Goal: Task Accomplishment & Management: Complete application form

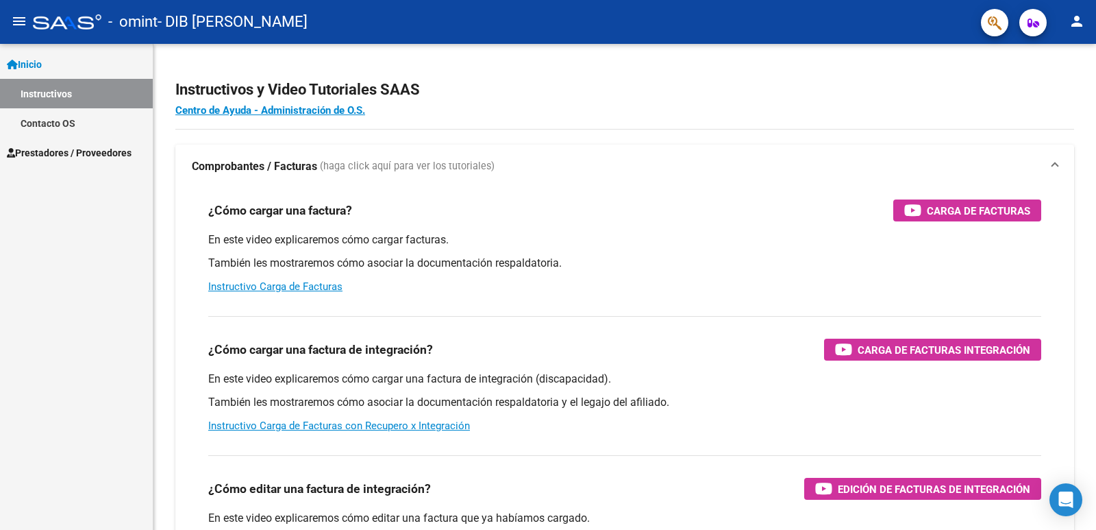
click at [61, 153] on span "Prestadores / Proveedores" at bounding box center [69, 152] width 125 height 15
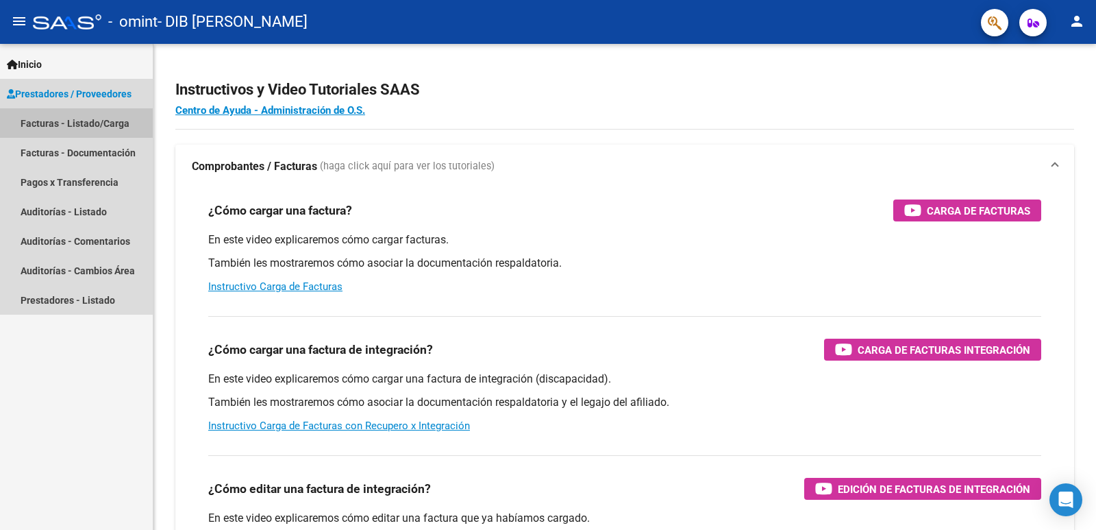
click at [40, 122] on link "Facturas - Listado/Carga" at bounding box center [76, 122] width 153 height 29
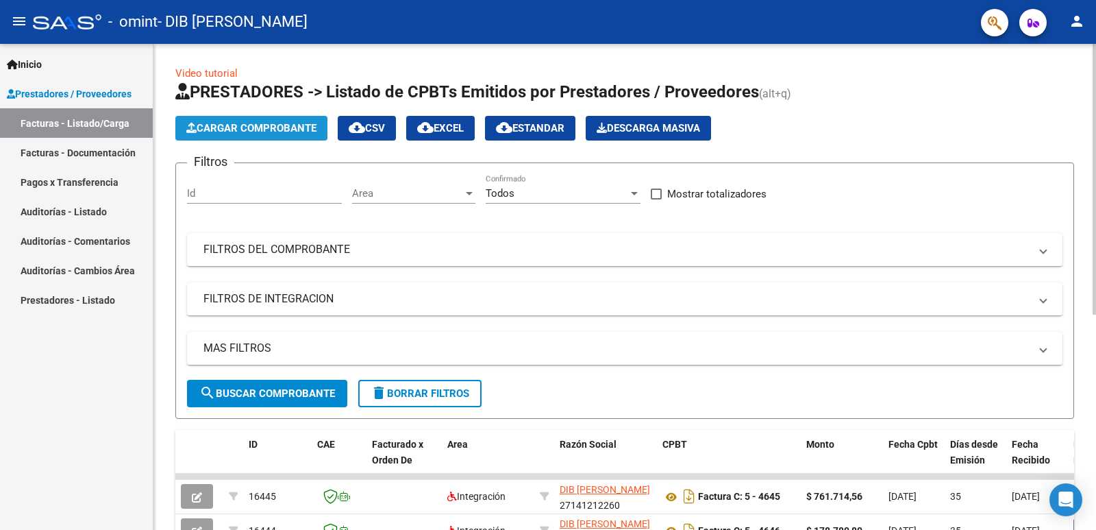
click at [218, 134] on button "Cargar Comprobante" at bounding box center [251, 128] width 152 height 25
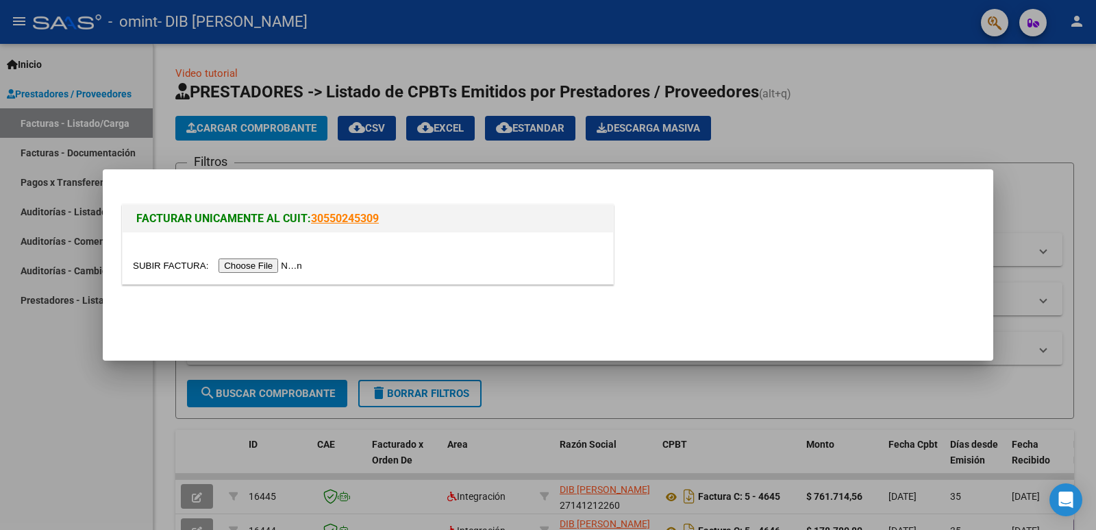
click at [254, 267] on input "file" at bounding box center [219, 265] width 173 height 14
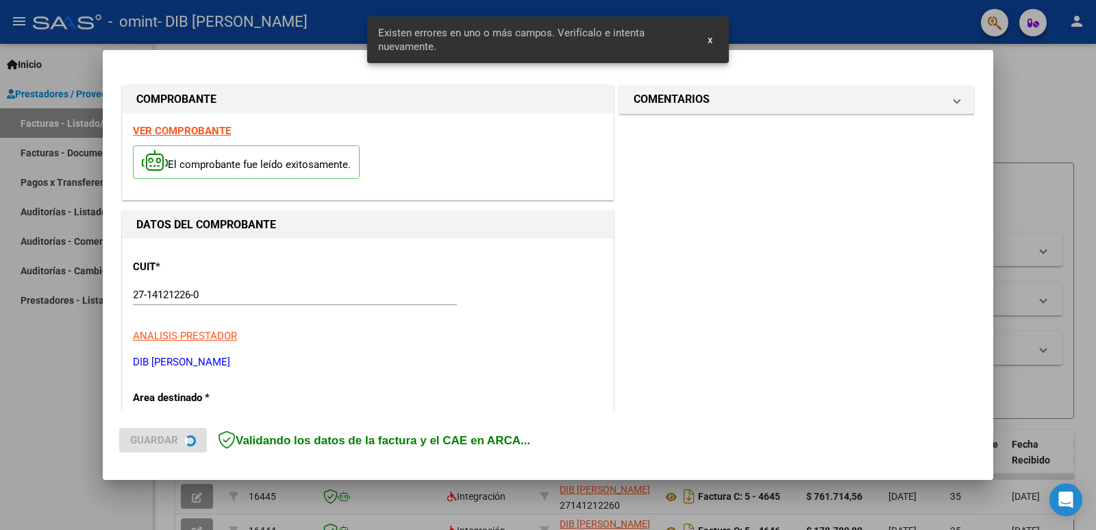
scroll to position [306, 0]
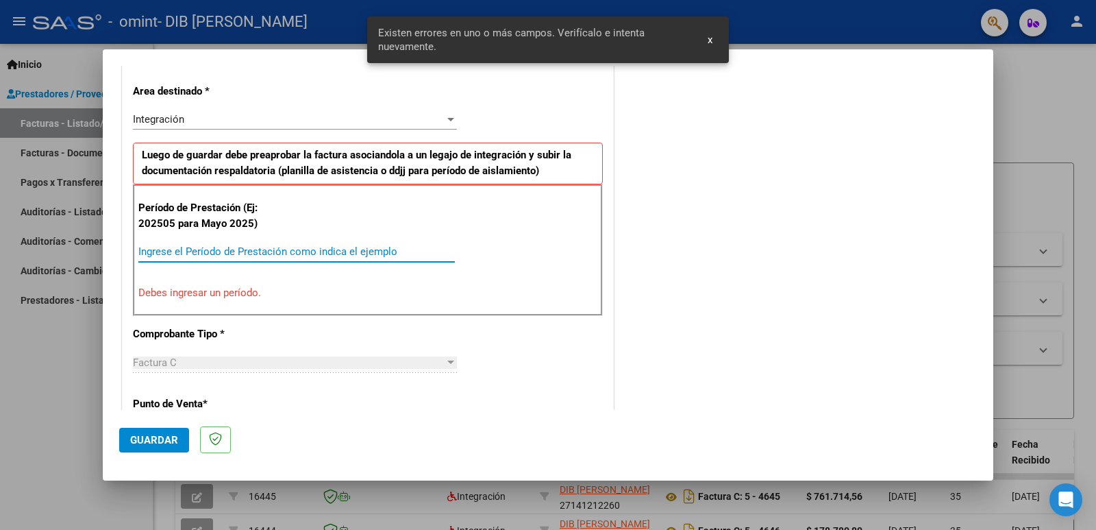
click at [164, 250] on input "Ingrese el Período de Prestación como indica el ejemplo" at bounding box center [296, 251] width 317 height 12
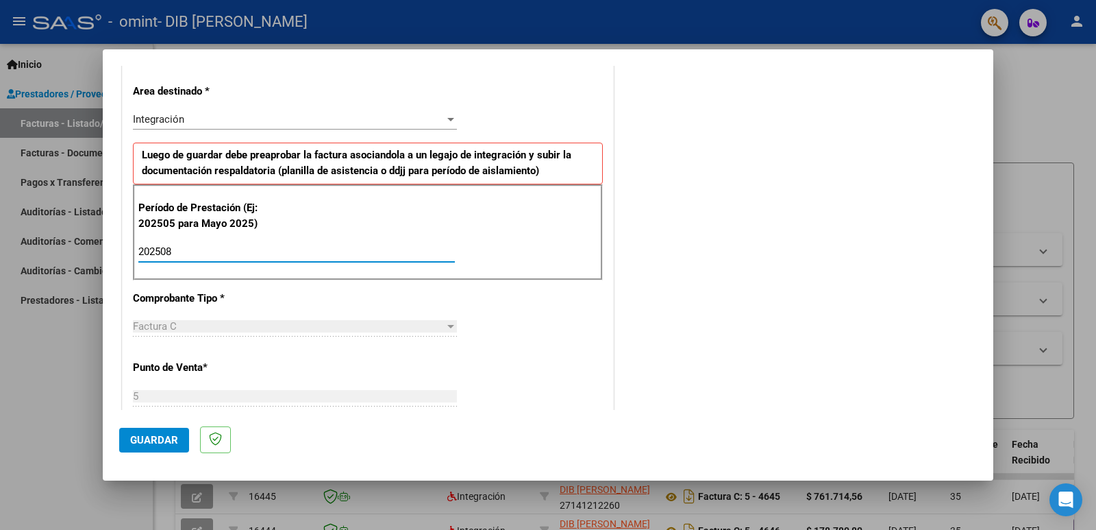
type input "202508"
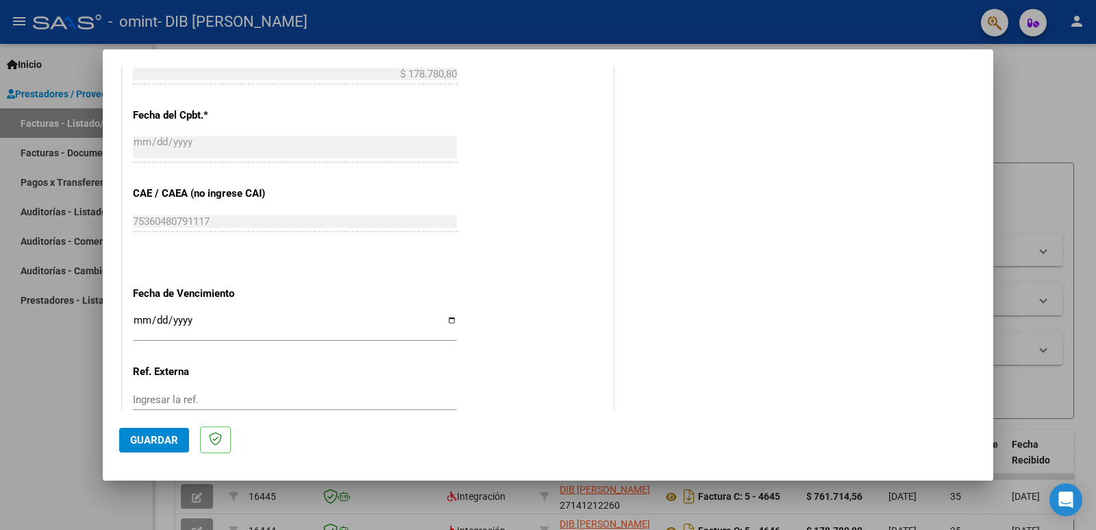
scroll to position [831, 0]
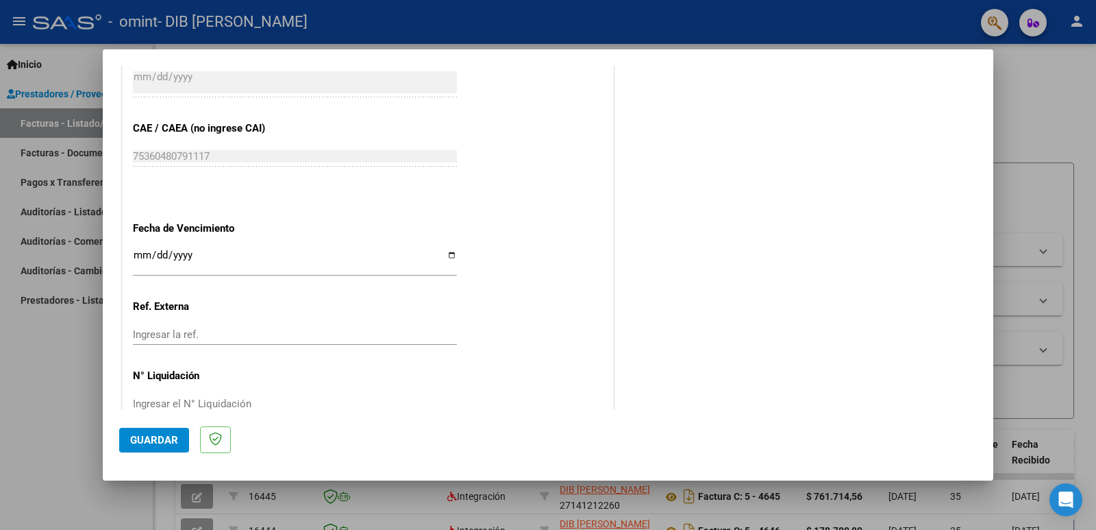
click at [447, 254] on input "Ingresar la fecha" at bounding box center [295, 260] width 324 height 22
type input "[DATE]"
click at [149, 440] on span "Guardar" at bounding box center [154, 440] width 48 height 12
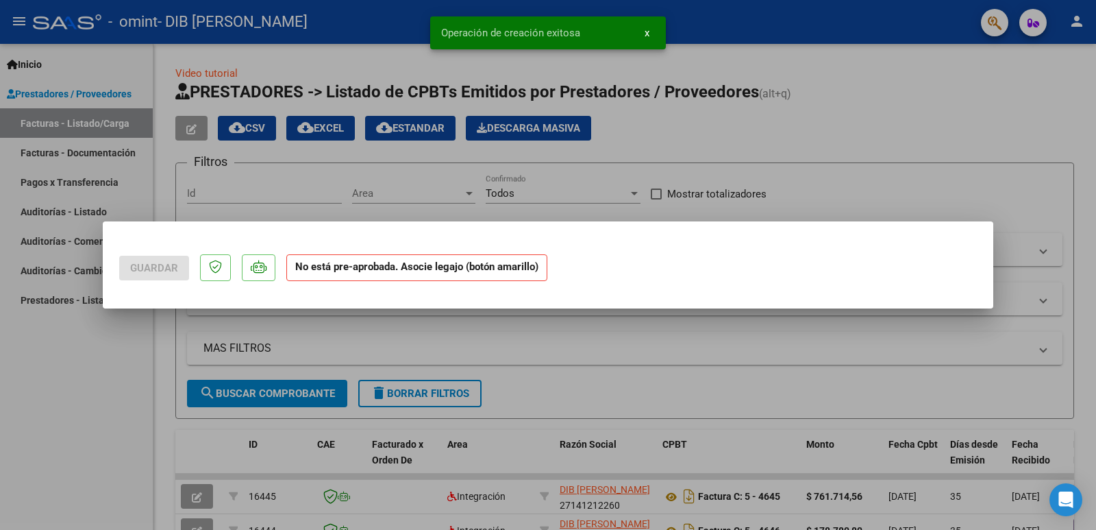
scroll to position [0, 0]
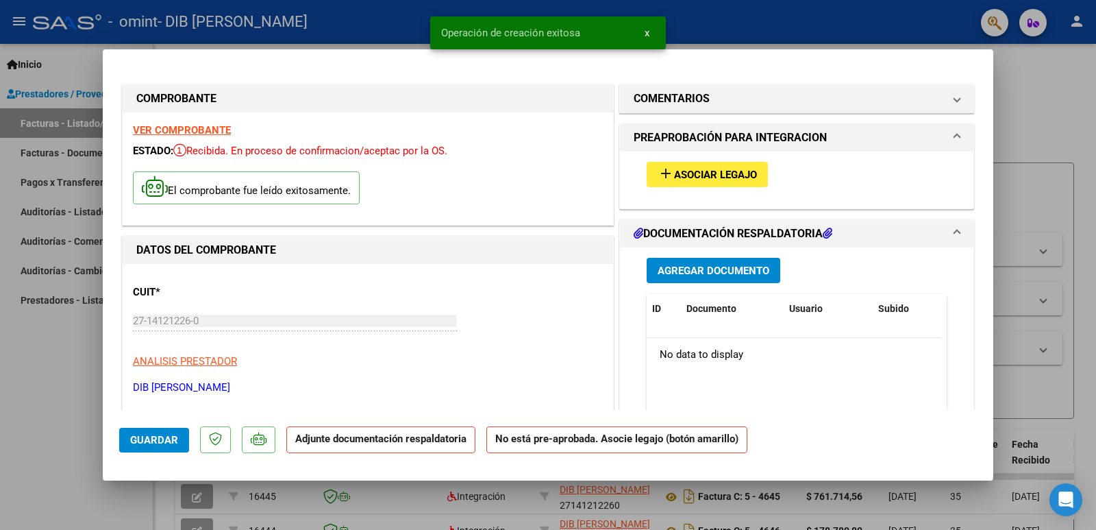
click at [692, 174] on span "Asociar Legajo" at bounding box center [715, 175] width 83 height 12
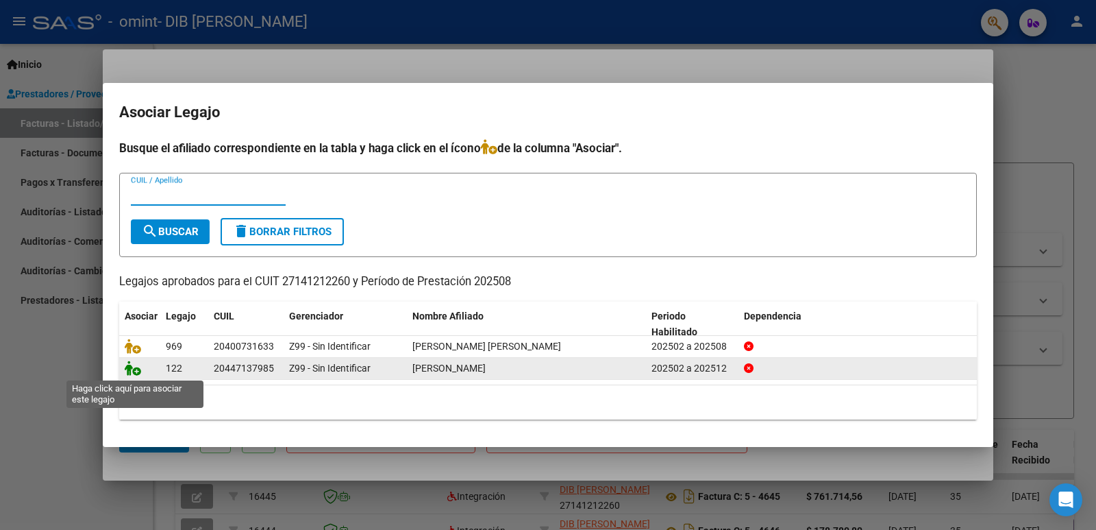
click at [129, 372] on icon at bounding box center [133, 367] width 16 height 15
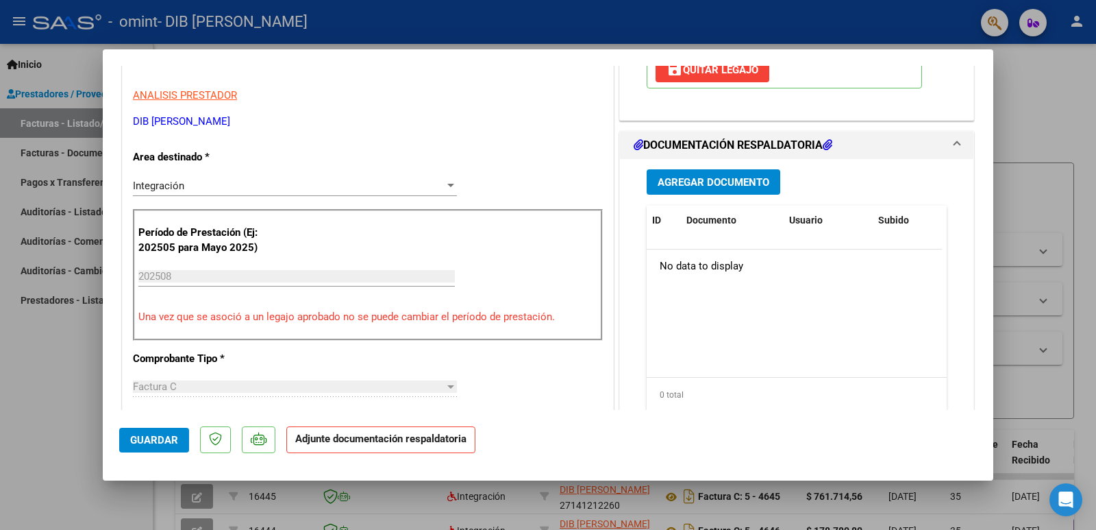
scroll to position [364, 0]
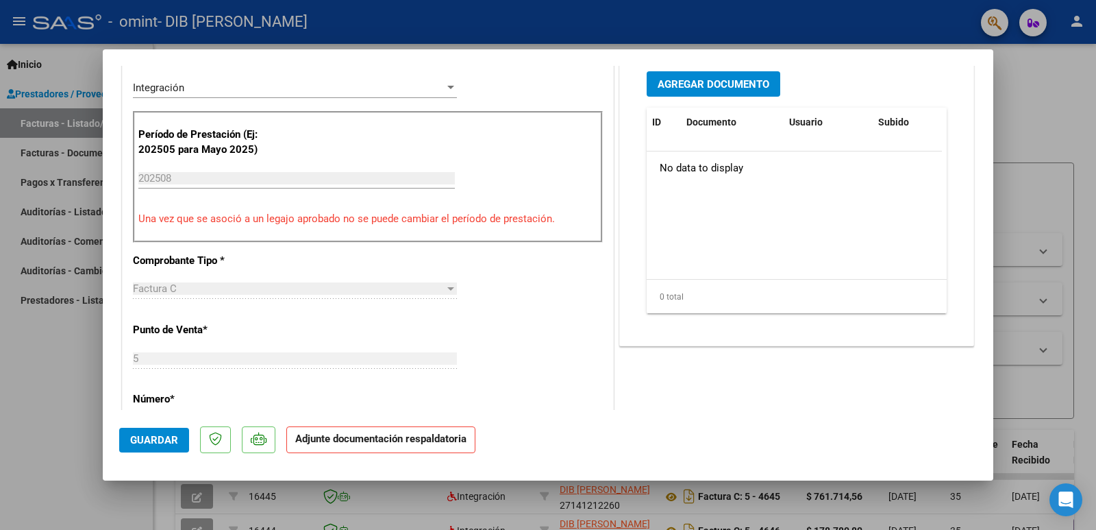
click at [690, 84] on span "Agregar Documento" at bounding box center [714, 84] width 112 height 12
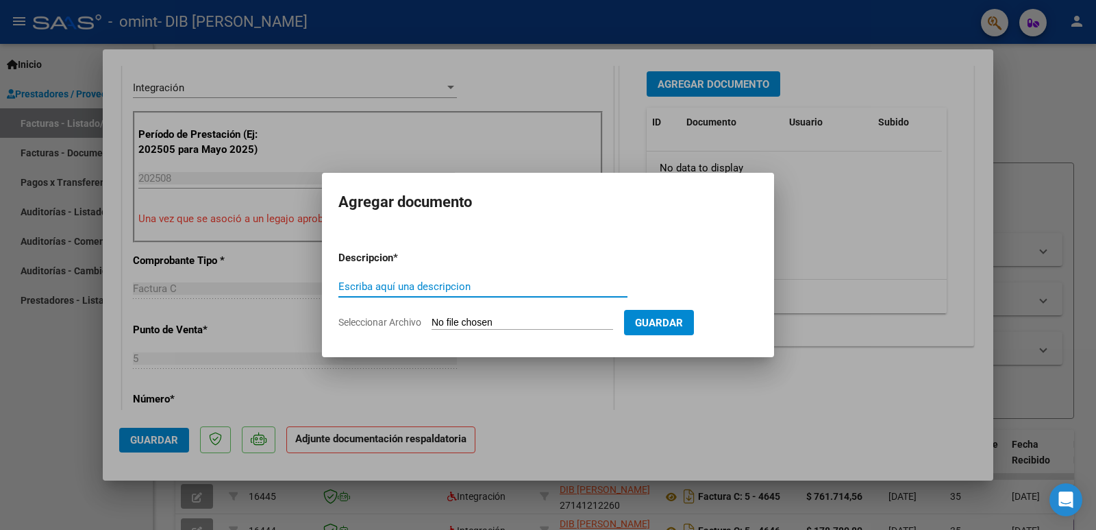
click at [366, 282] on input "Escriba aquí una descripcion" at bounding box center [483, 286] width 289 height 12
type input "planilla mensual"
click at [449, 321] on input "Seleccionar Archivo" at bounding box center [523, 323] width 182 height 13
type input "C:\fakepath\Planilla [PERSON_NAME][DATE] firmada.pdf"
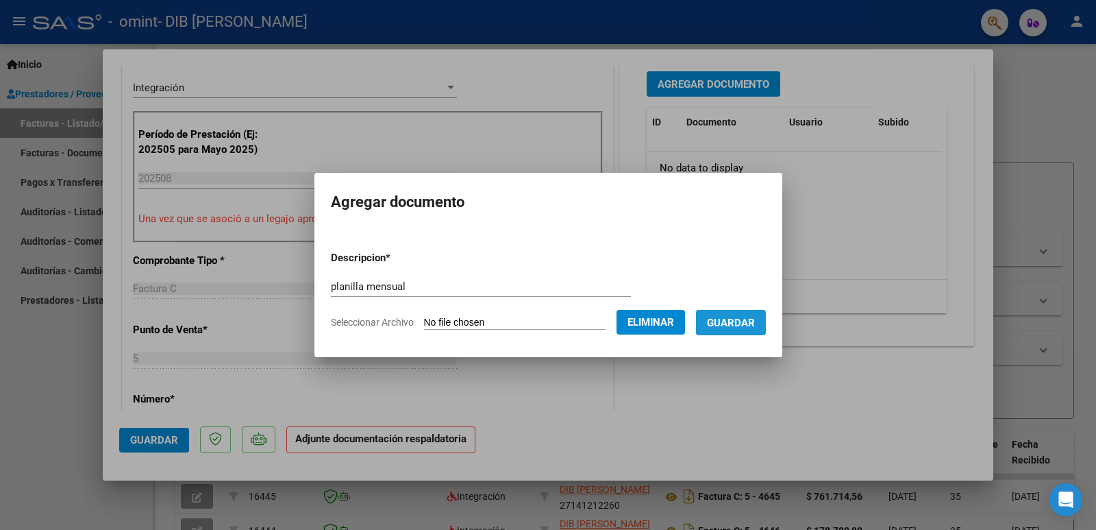
click at [747, 321] on span "Guardar" at bounding box center [731, 323] width 48 height 12
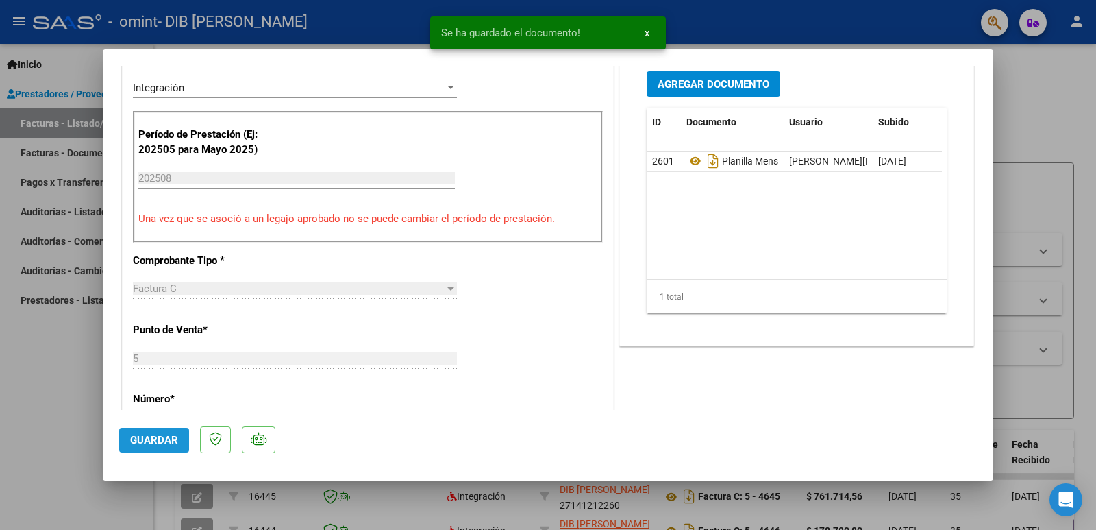
click at [162, 439] on span "Guardar" at bounding box center [154, 440] width 48 height 12
click at [647, 35] on span "x" at bounding box center [647, 33] width 5 height 12
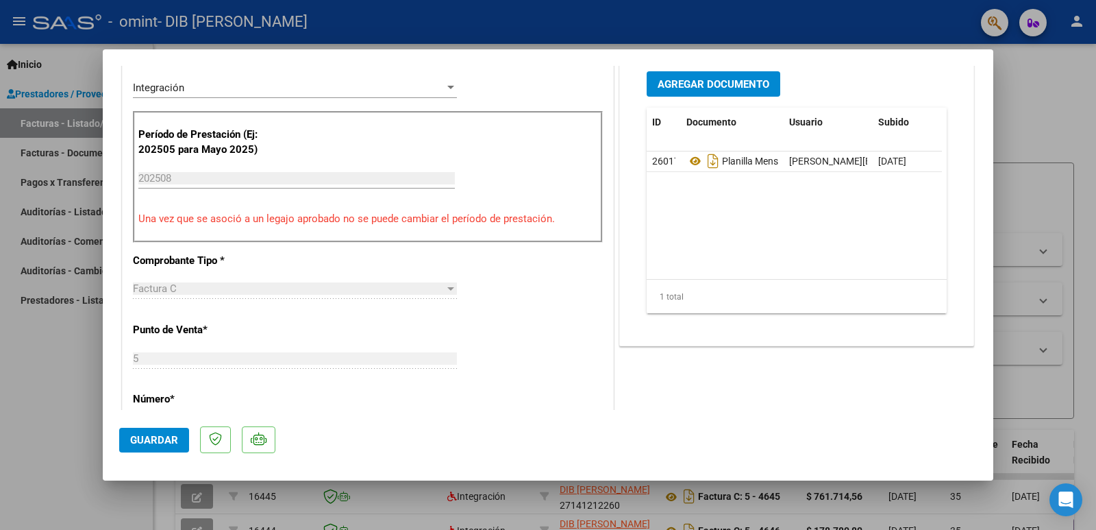
click at [67, 370] on div at bounding box center [548, 265] width 1096 height 530
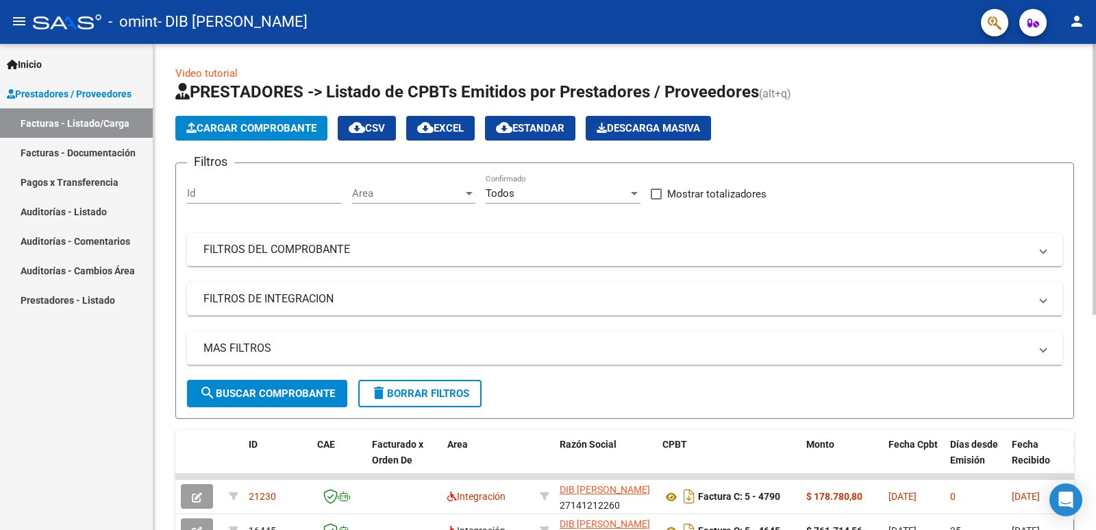
click at [240, 129] on span "Cargar Comprobante" at bounding box center [251, 128] width 130 height 12
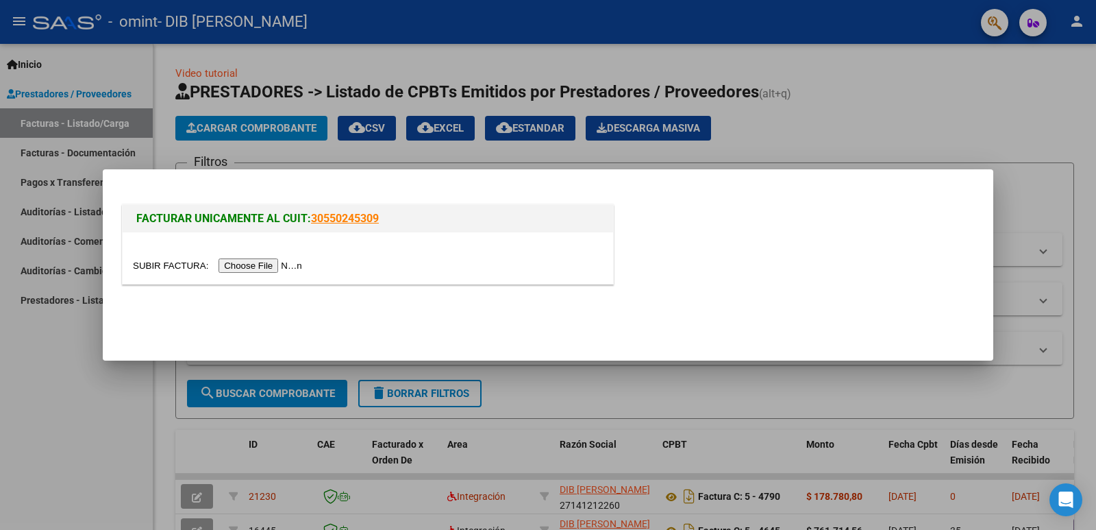
click at [277, 267] on input "file" at bounding box center [219, 265] width 173 height 14
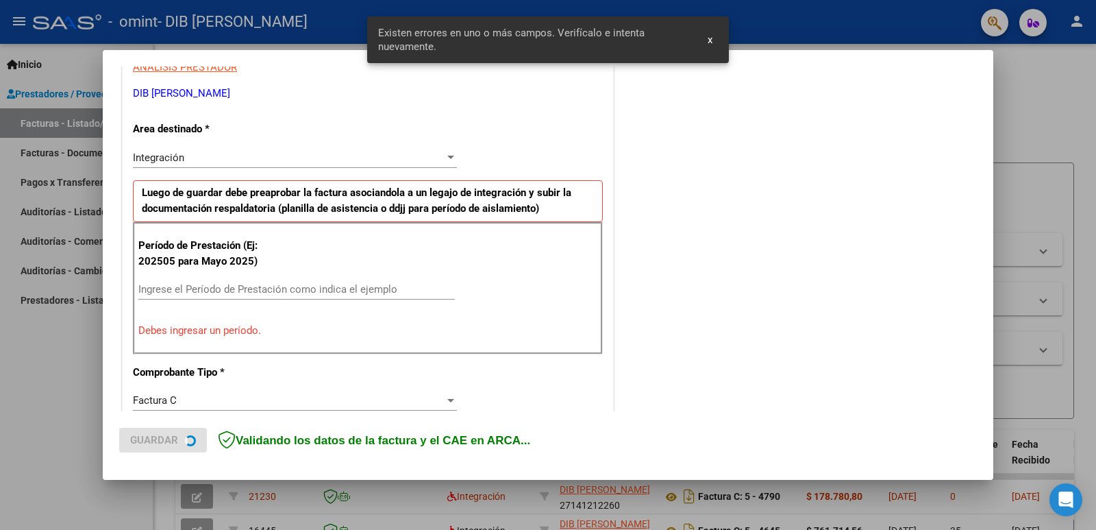
scroll to position [280, 0]
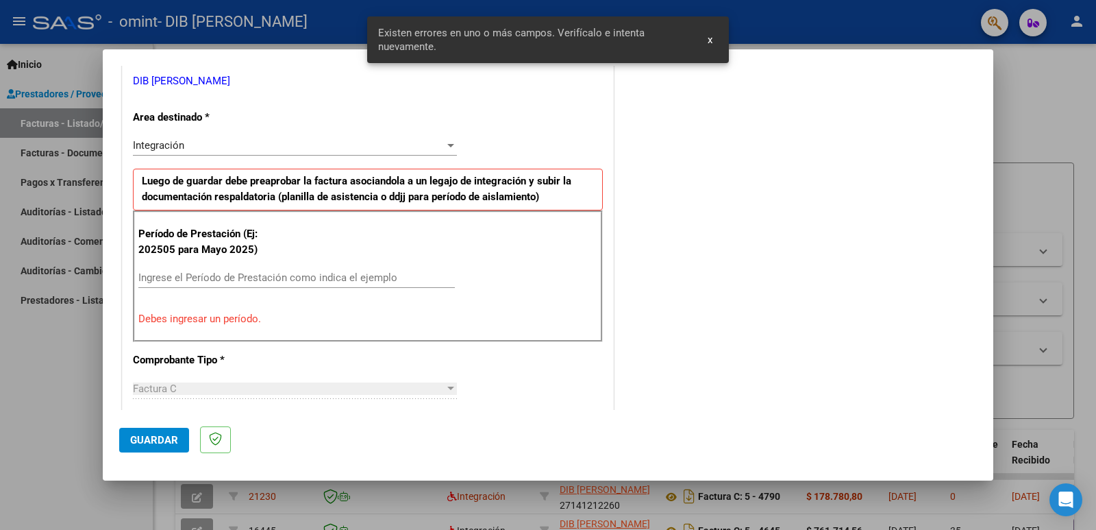
click at [169, 273] on input "Ingrese el Período de Prestación como indica el ejemplo" at bounding box center [296, 277] width 317 height 12
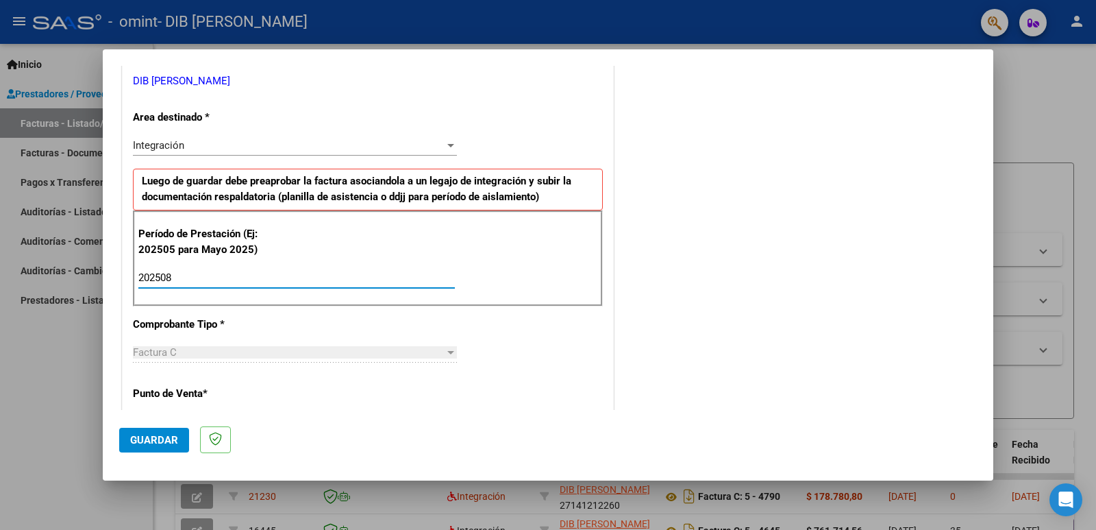
type input "202508"
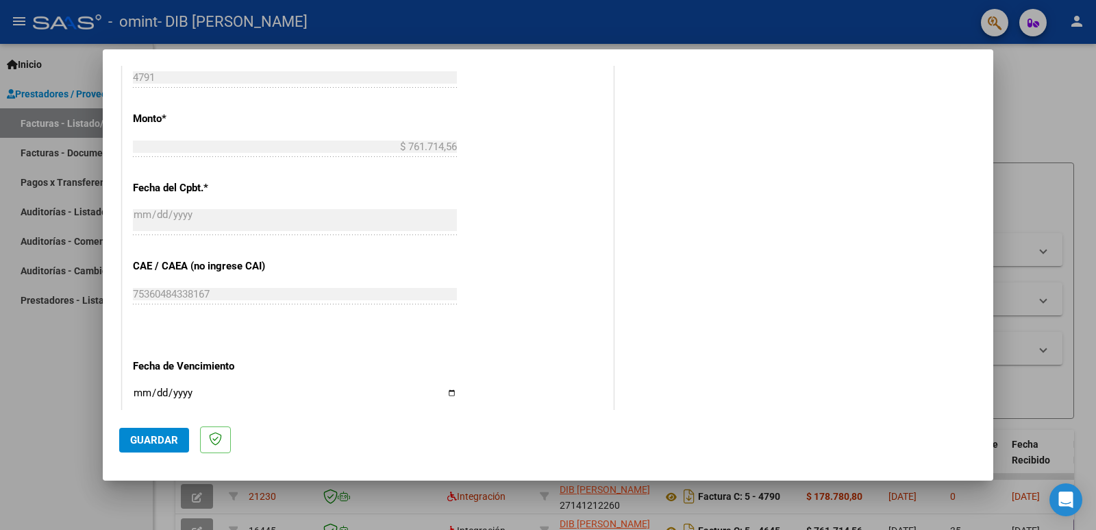
scroll to position [841, 0]
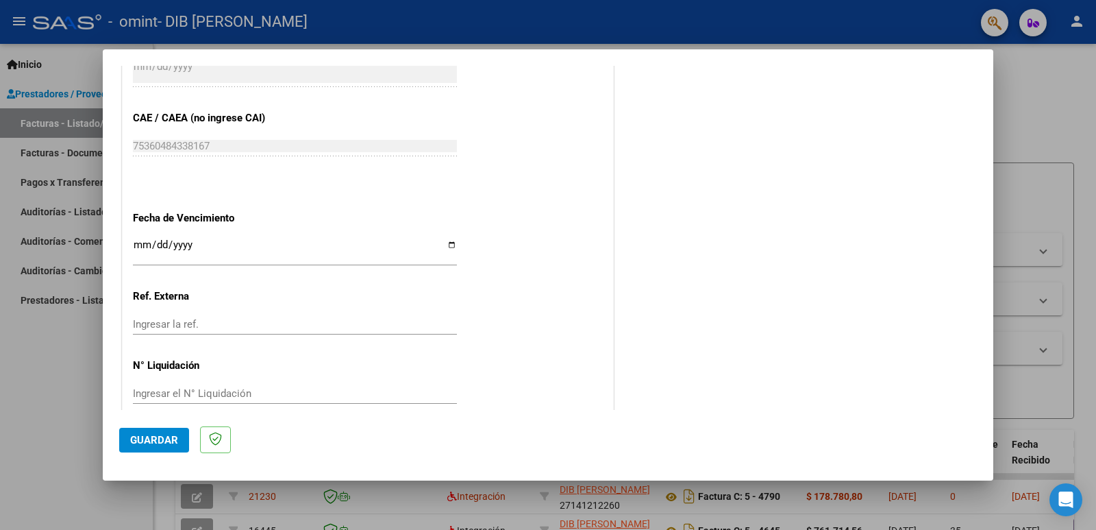
click at [448, 243] on input "Ingresar la fecha" at bounding box center [295, 250] width 324 height 22
type input "[DATE]"
click at [143, 439] on span "Guardar" at bounding box center [154, 440] width 48 height 12
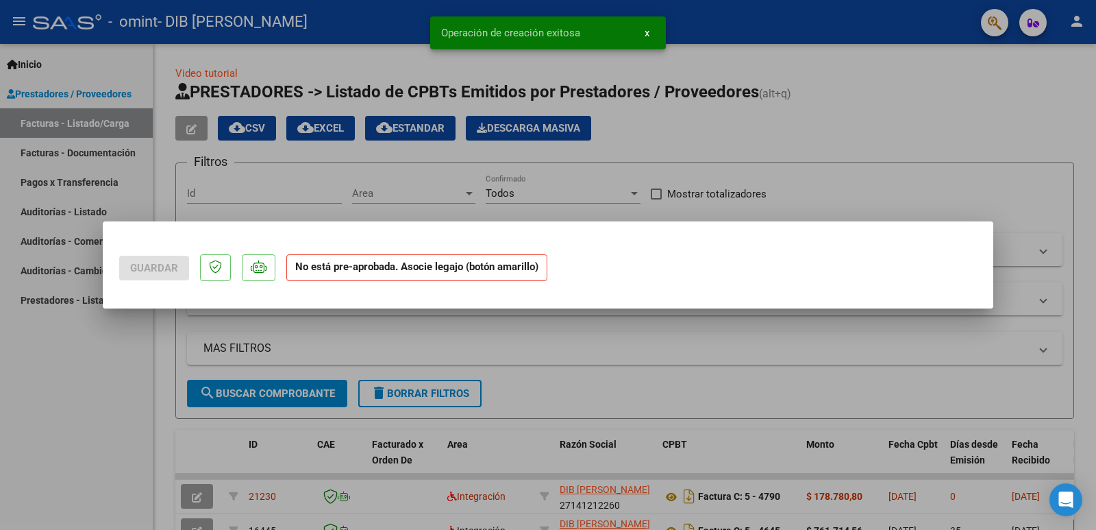
scroll to position [0, 0]
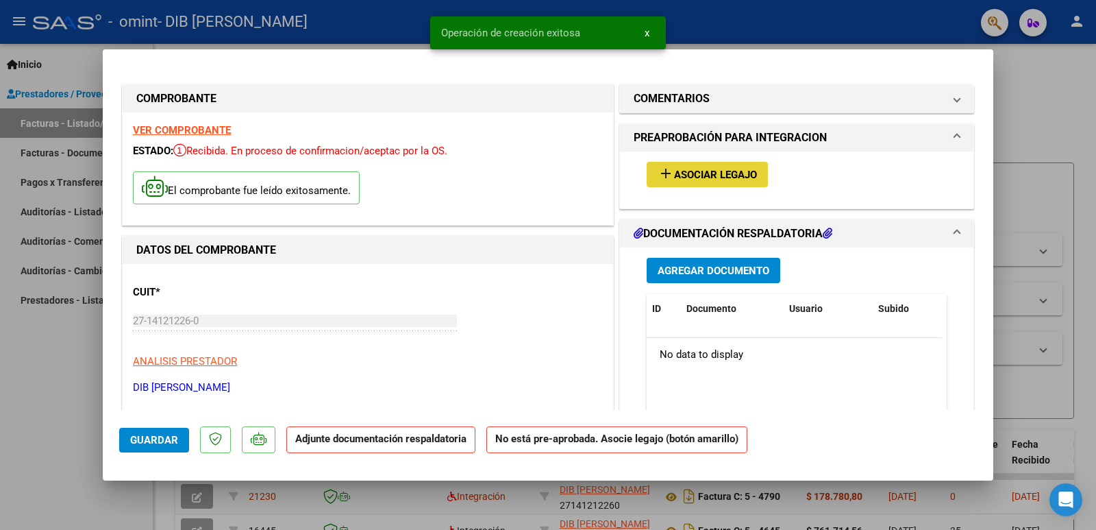
click at [674, 175] on span "Asociar Legajo" at bounding box center [715, 175] width 83 height 12
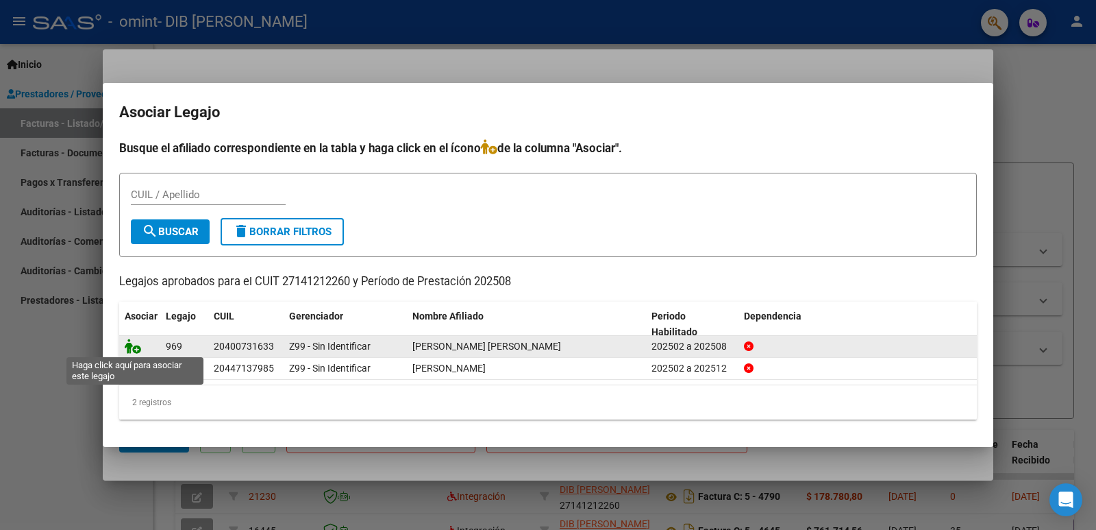
click at [134, 349] on icon at bounding box center [133, 346] width 16 height 15
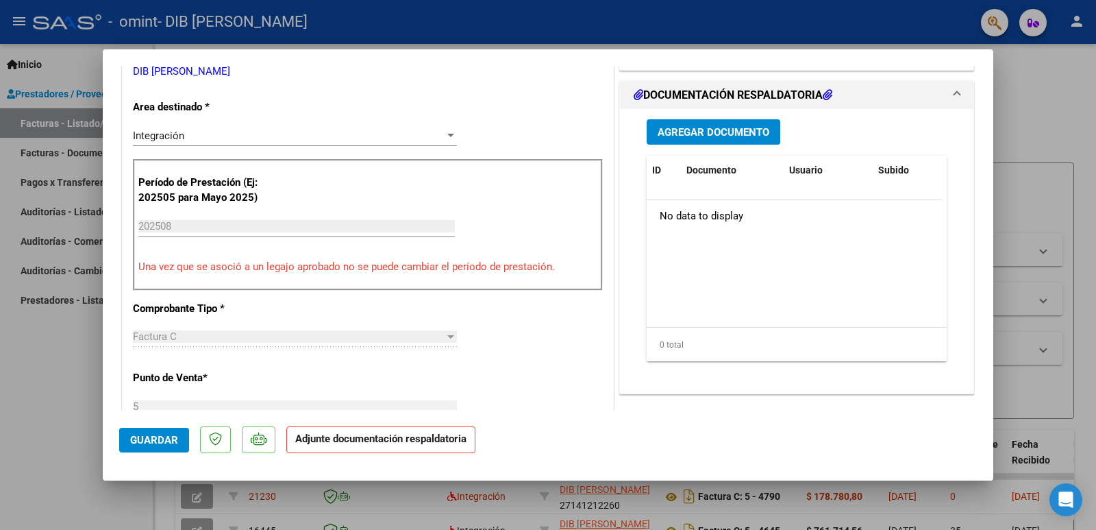
scroll to position [293, 0]
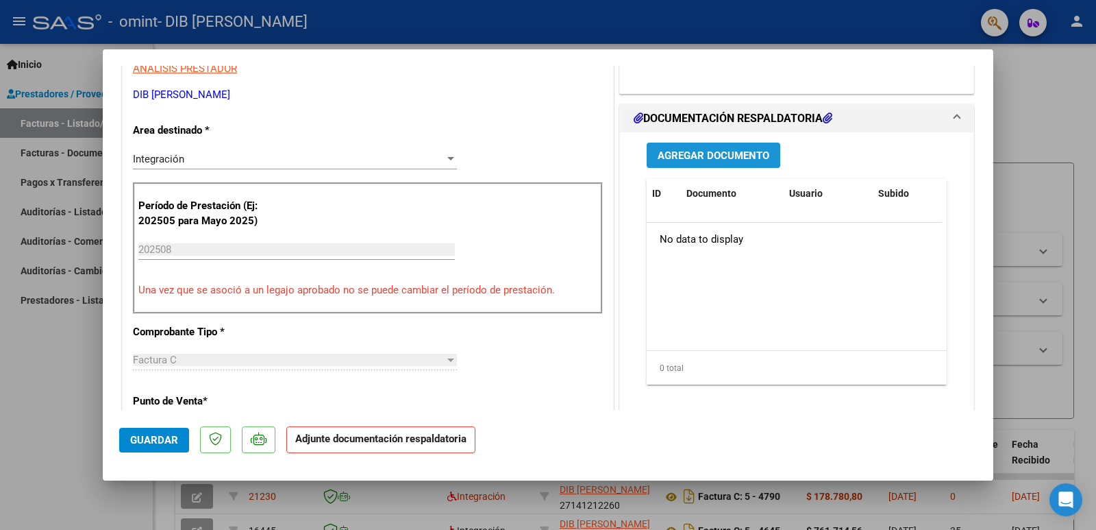
click at [692, 158] on span "Agregar Documento" at bounding box center [714, 155] width 112 height 12
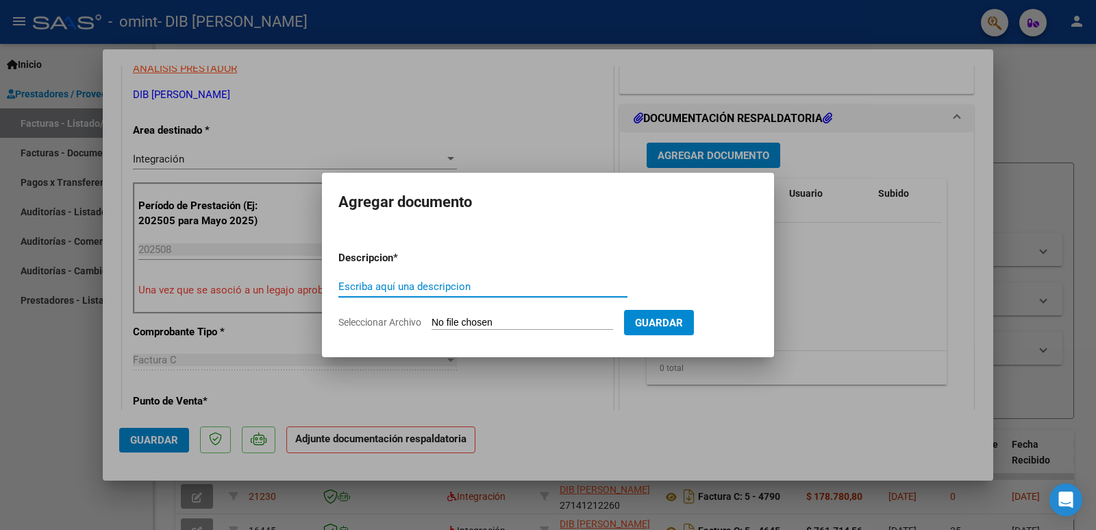
click at [373, 284] on input "Escriba aquí una descripcion" at bounding box center [483, 286] width 289 height 12
type input "planilla escuela"
click at [493, 325] on input "Seleccionar Archivo" at bounding box center [523, 323] width 182 height 13
type input "C:\fakepath\Planilla [PERSON_NAME] [PERSON_NAME][DATE] Firmado por ambos.pdf"
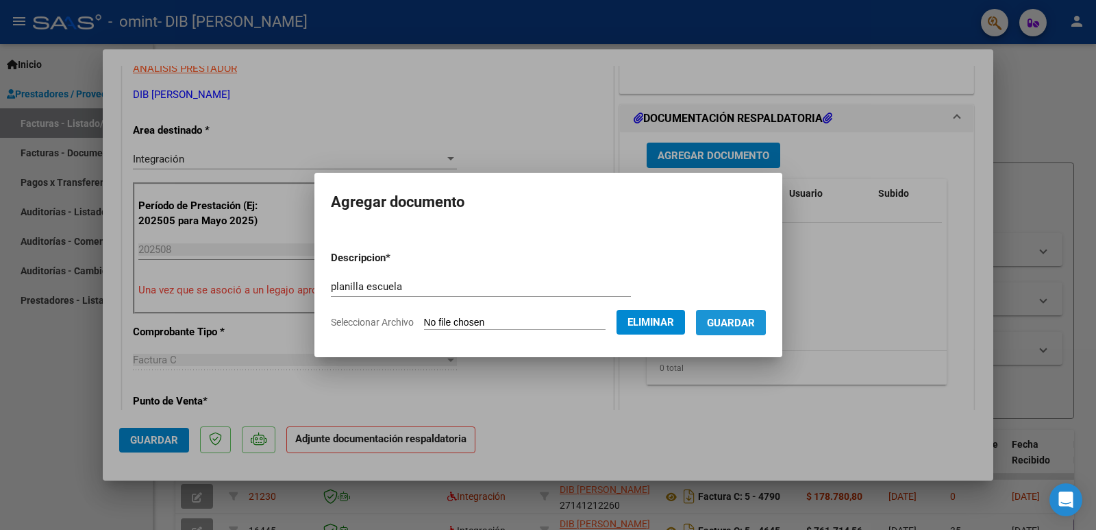
click at [739, 322] on span "Guardar" at bounding box center [731, 323] width 48 height 12
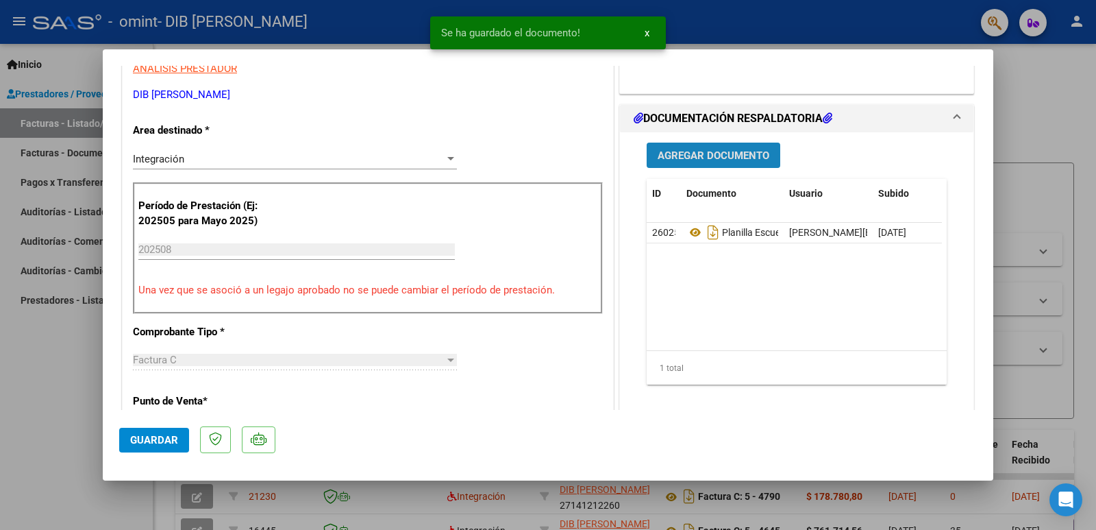
click at [683, 158] on span "Agregar Documento" at bounding box center [714, 155] width 112 height 12
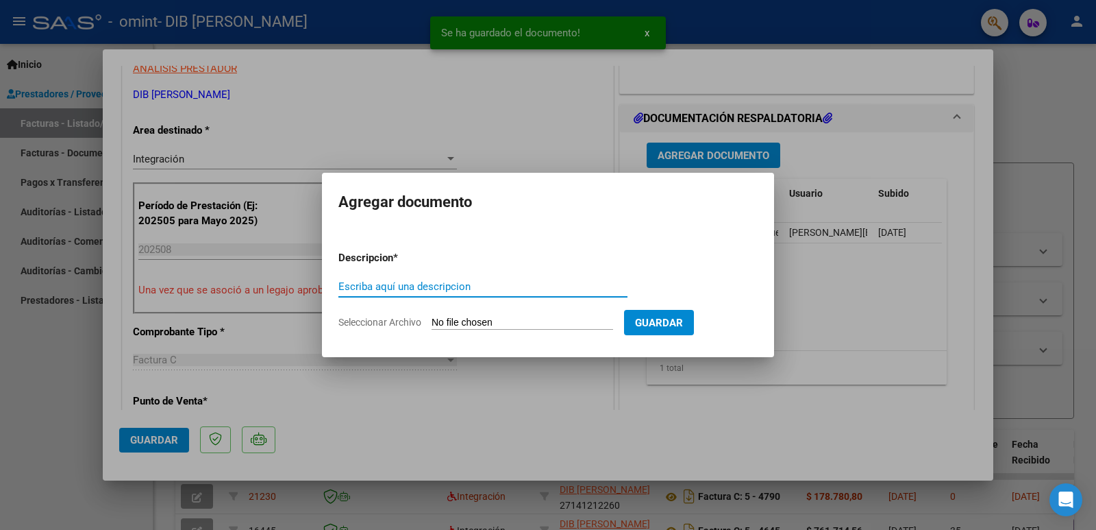
click at [371, 290] on input "Escriba aquí una descripcion" at bounding box center [483, 286] width 289 height 12
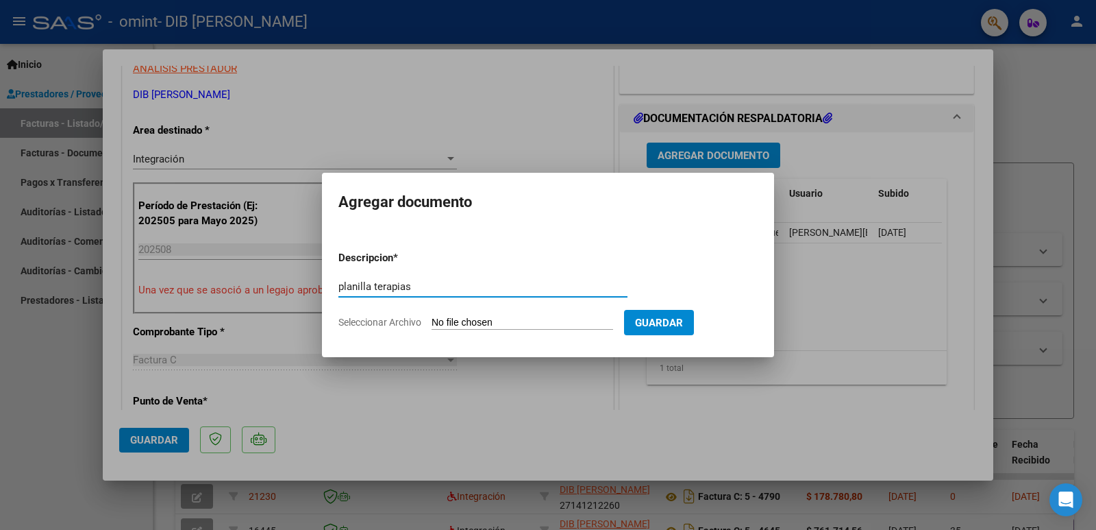
type input "planilla terapias"
click at [482, 323] on input "Seleccionar Archivo" at bounding box center [523, 323] width 182 height 13
type input "C:\fakepath\Planilla [PERSON_NAME] terapias [DATE] con ambas firmas.pdf"
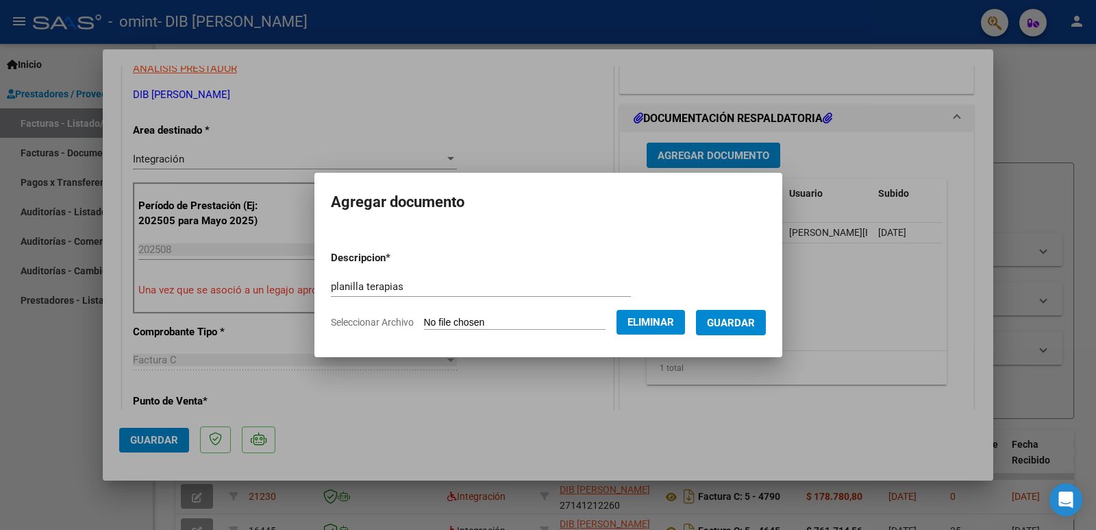
click at [739, 324] on span "Guardar" at bounding box center [731, 323] width 48 height 12
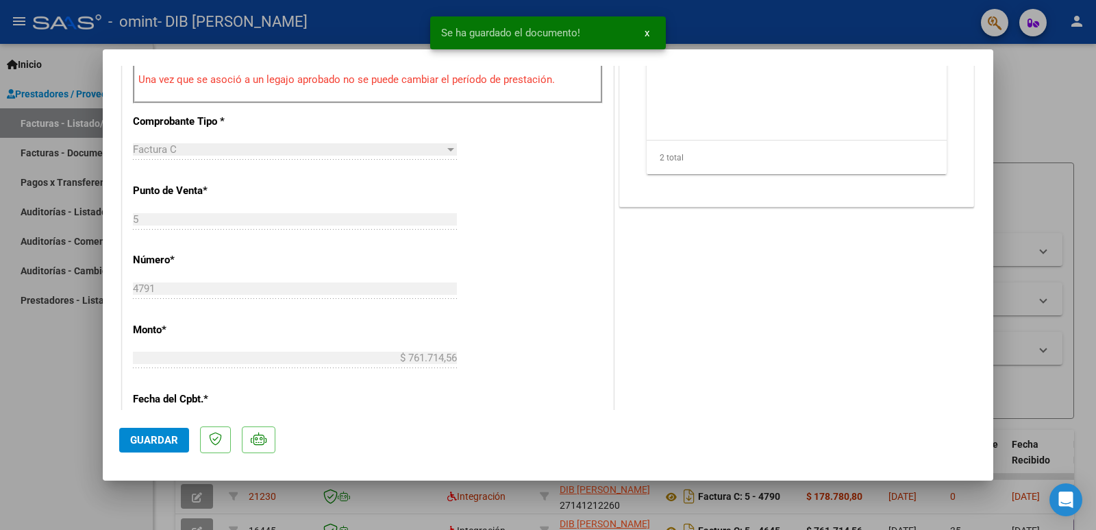
scroll to position [632, 0]
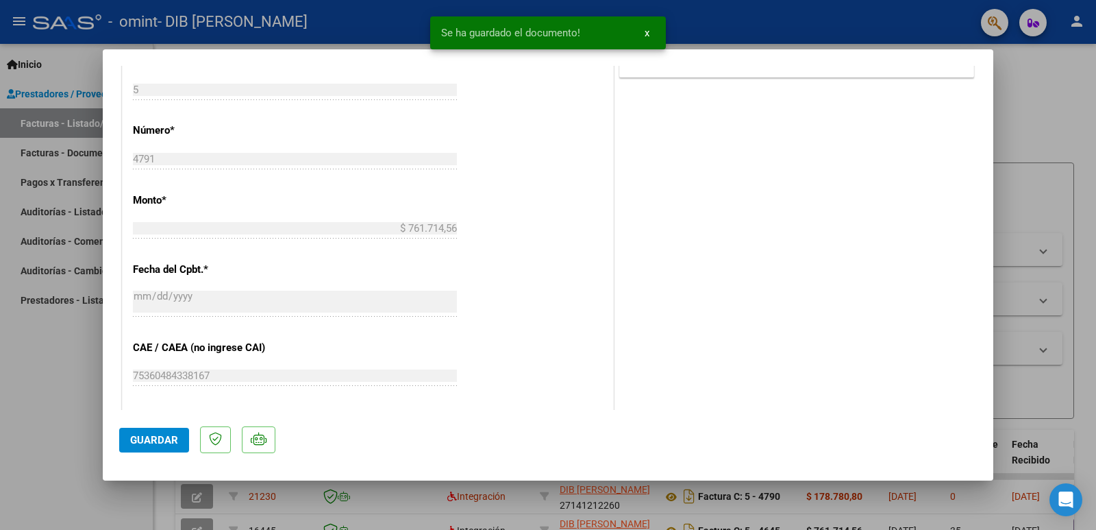
click at [160, 445] on span "Guardar" at bounding box center [154, 440] width 48 height 12
click at [645, 32] on span "x" at bounding box center [647, 33] width 5 height 12
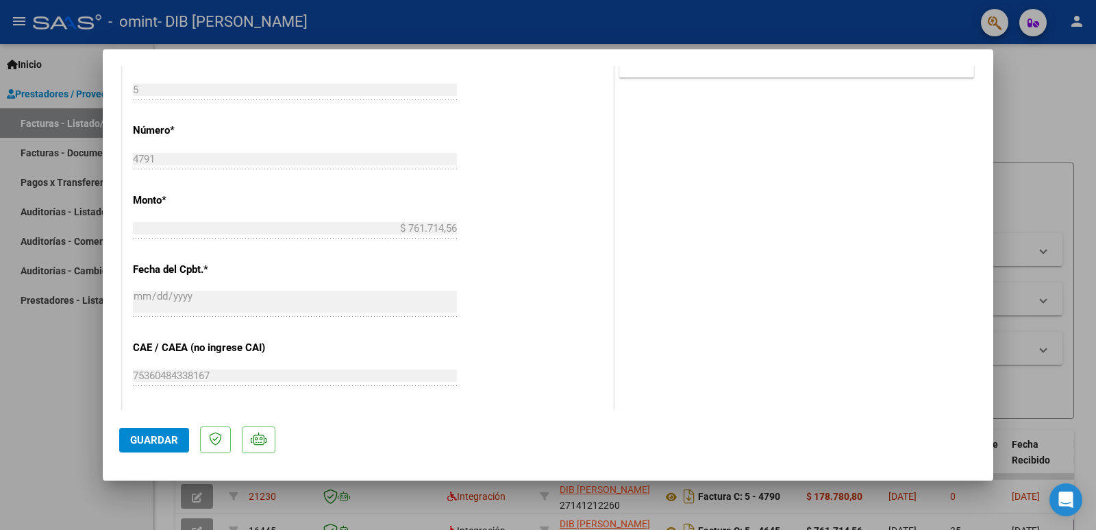
click at [67, 79] on div at bounding box center [548, 265] width 1096 height 530
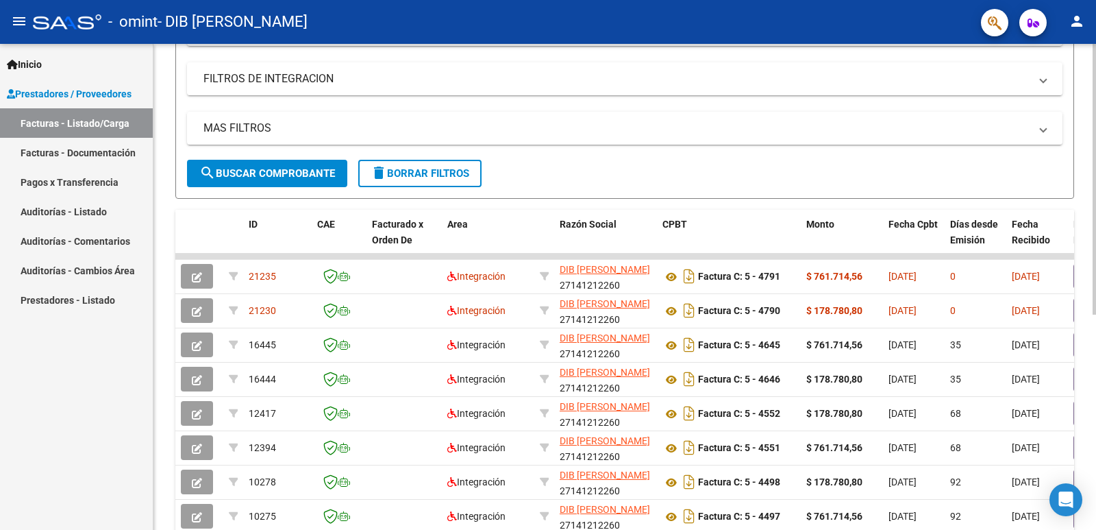
scroll to position [228, 0]
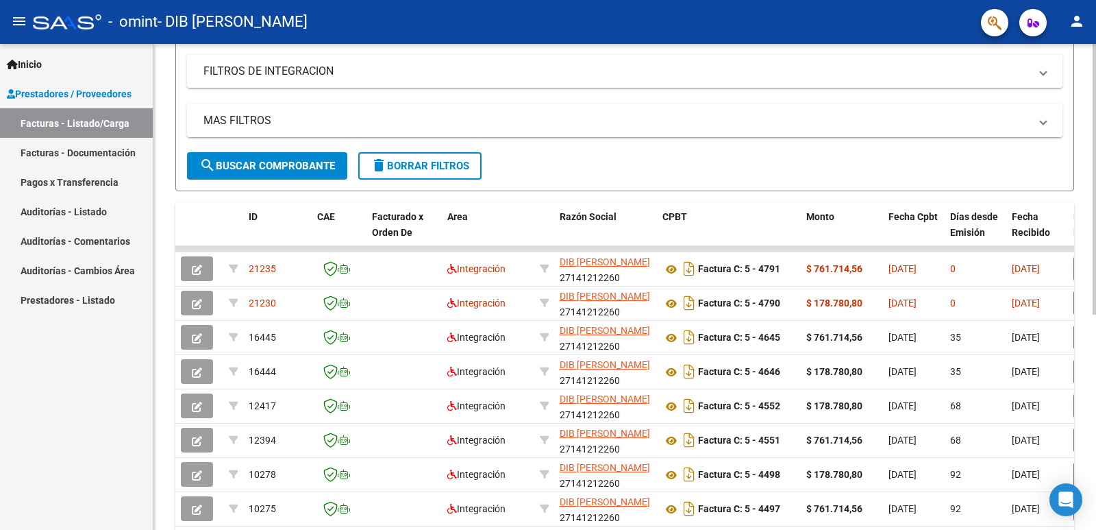
click at [1094, 237] on div at bounding box center [1094, 309] width 3 height 271
click at [1076, 22] on mat-icon "person" at bounding box center [1077, 21] width 16 height 16
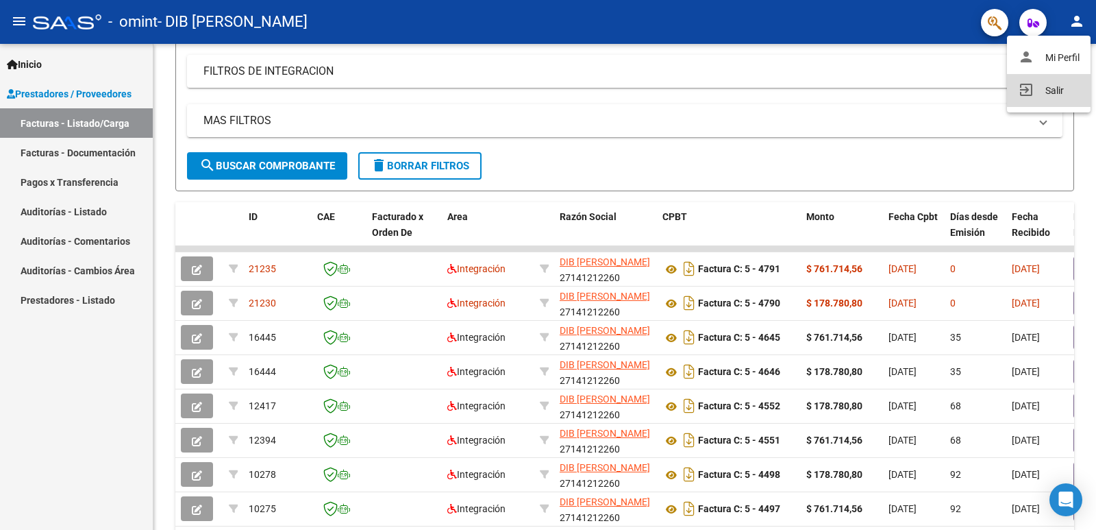
click at [1046, 91] on button "exit_to_app Salir" at bounding box center [1049, 90] width 84 height 33
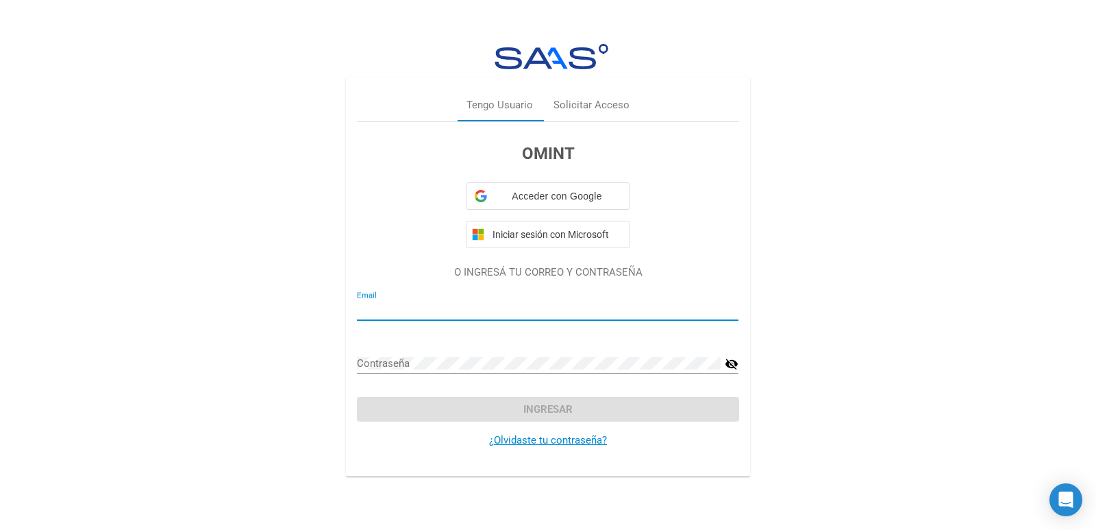
type input "[PERSON_NAME][EMAIL_ADDRESS][DOMAIN_NAME]"
